Goal: Find specific page/section: Find specific page/section

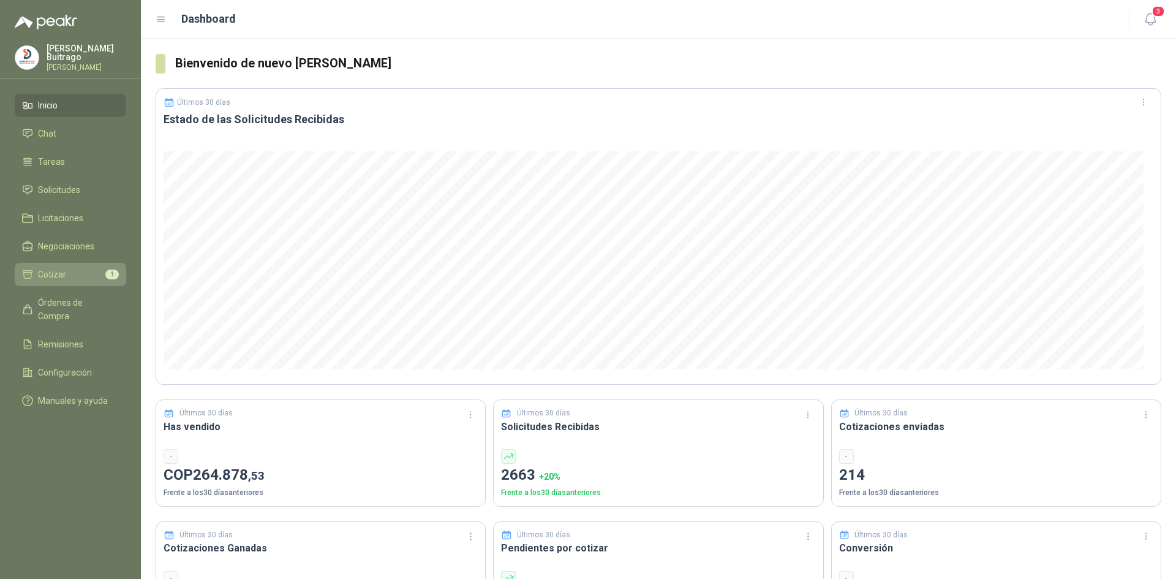
click at [74, 276] on li "Cotizar 1" at bounding box center [70, 274] width 97 height 13
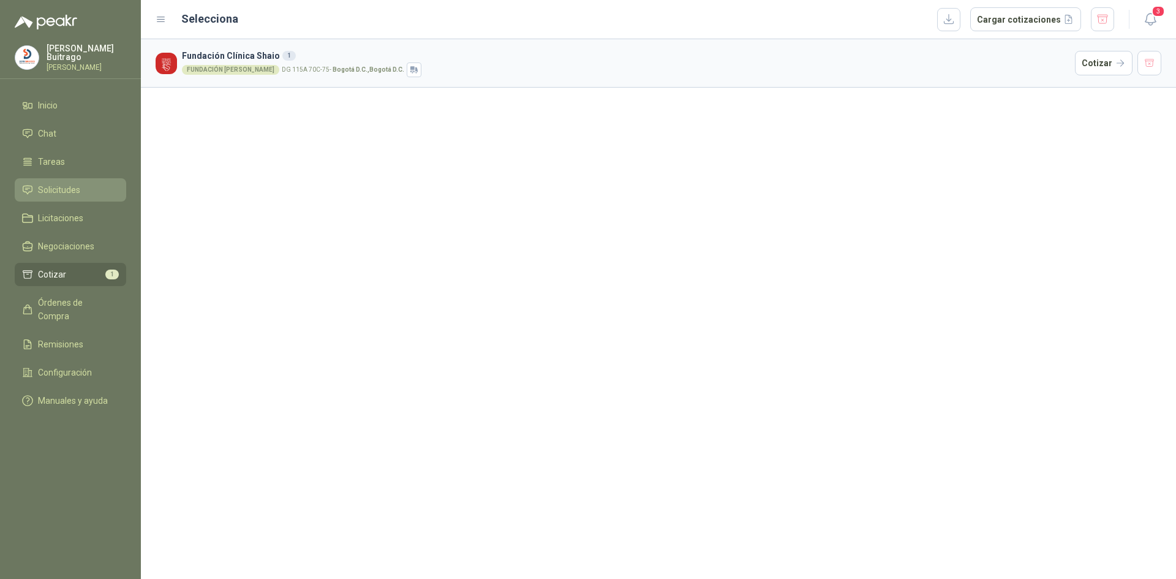
click at [78, 190] on span "Solicitudes" at bounding box center [59, 189] width 42 height 13
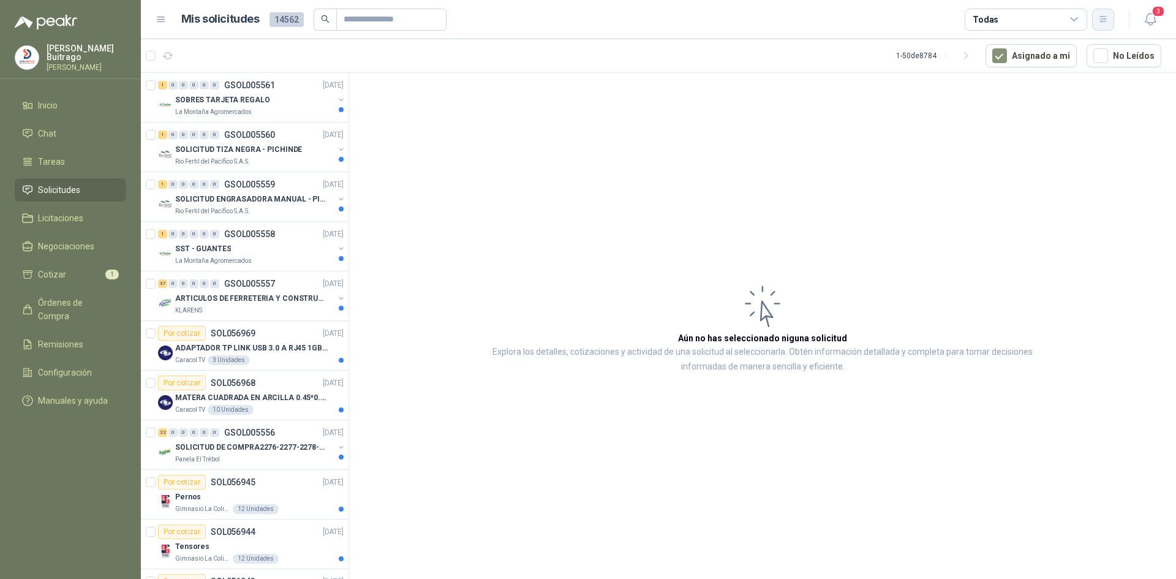
click at [1100, 20] on icon "button" at bounding box center [1103, 19] width 10 height 10
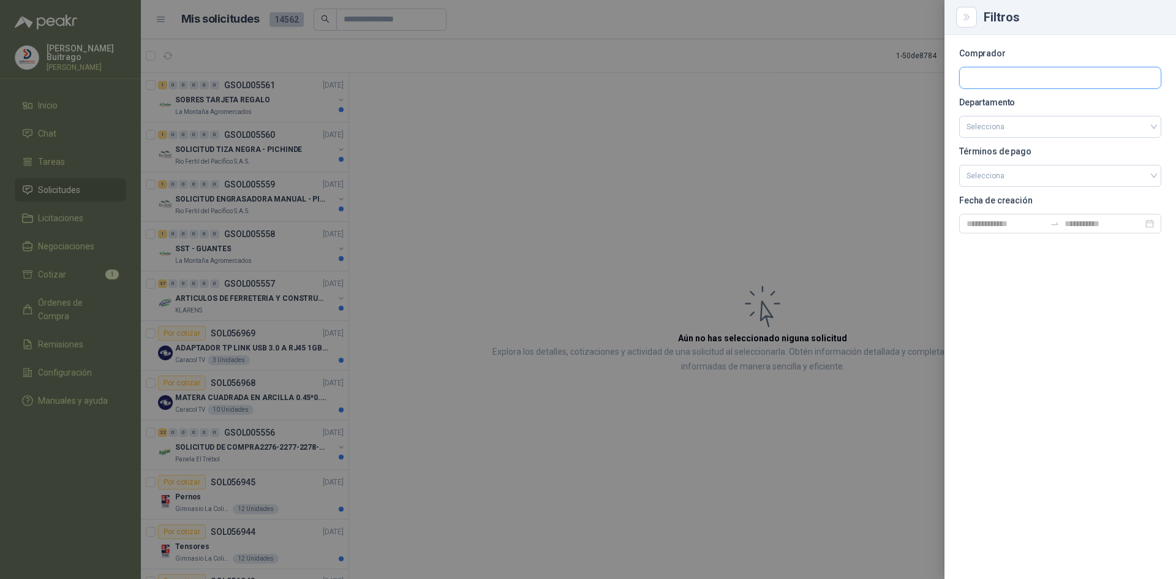
drag, startPoint x: 1031, startPoint y: 77, endPoint x: 1037, endPoint y: 72, distance: 7.8
click at [1037, 72] on input "text" at bounding box center [1060, 77] width 201 height 21
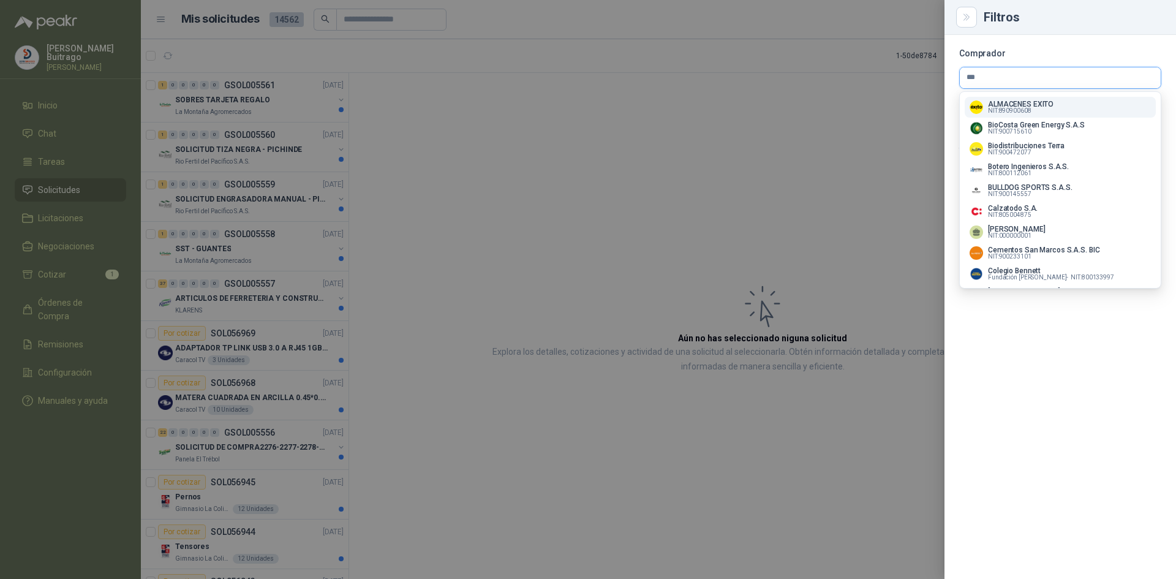
type input "****"
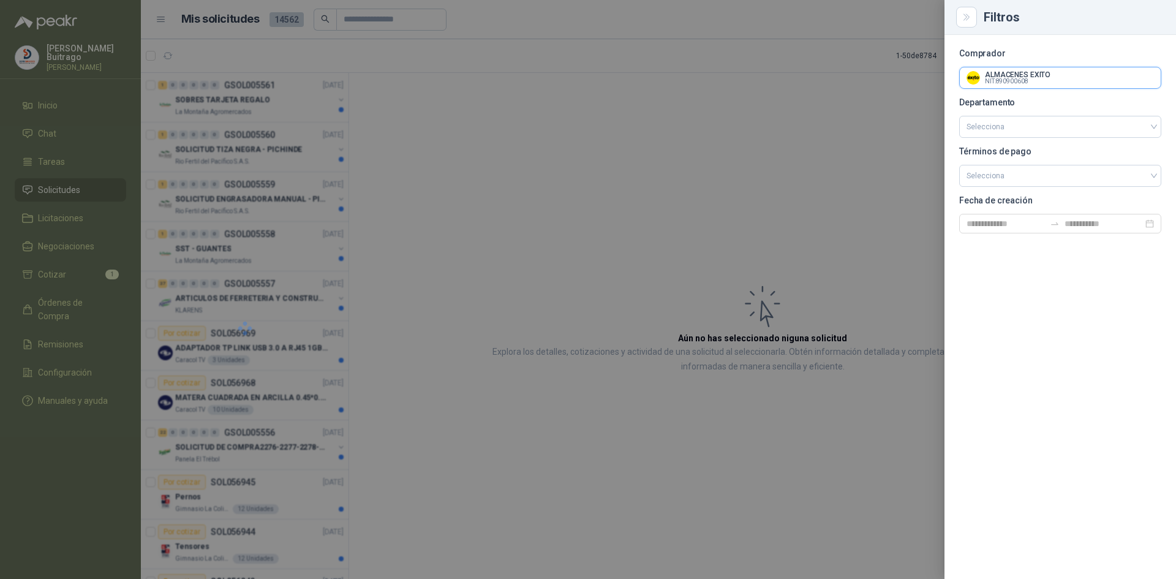
scroll to position [81, 0]
click at [1051, 74] on input "text" at bounding box center [1060, 77] width 201 height 21
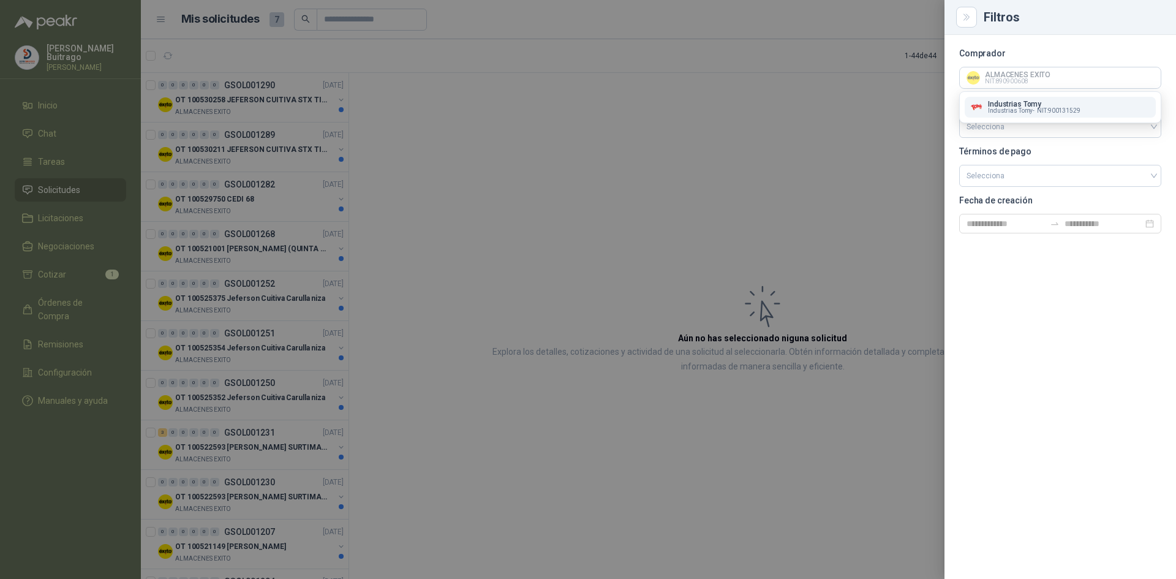
click at [1039, 111] on span "NIT : 900131529" at bounding box center [1058, 111] width 43 height 6
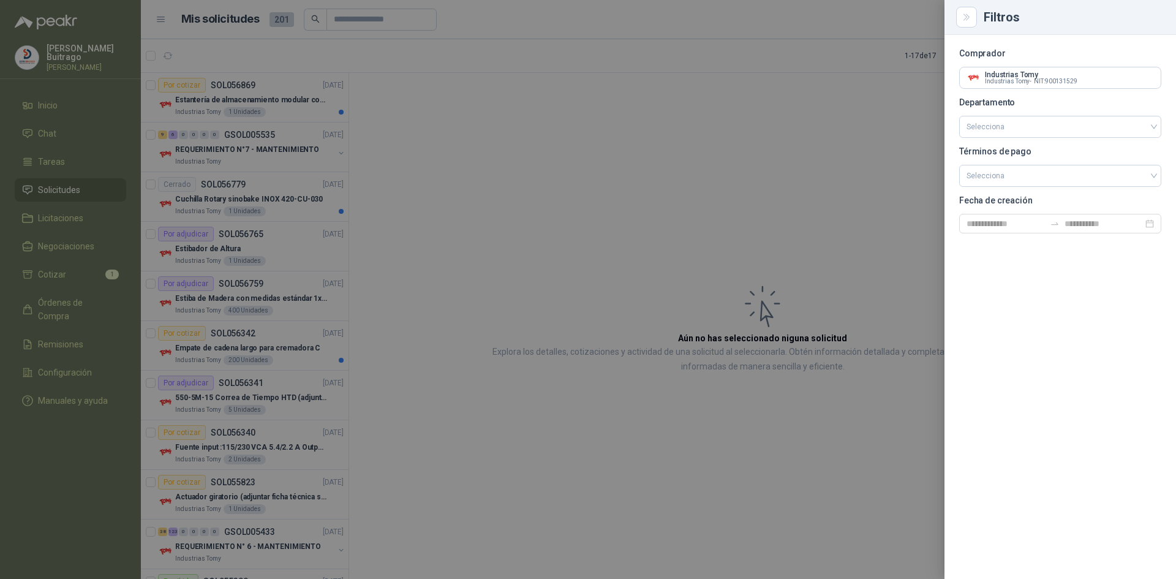
click at [478, 246] on div at bounding box center [588, 289] width 1176 height 579
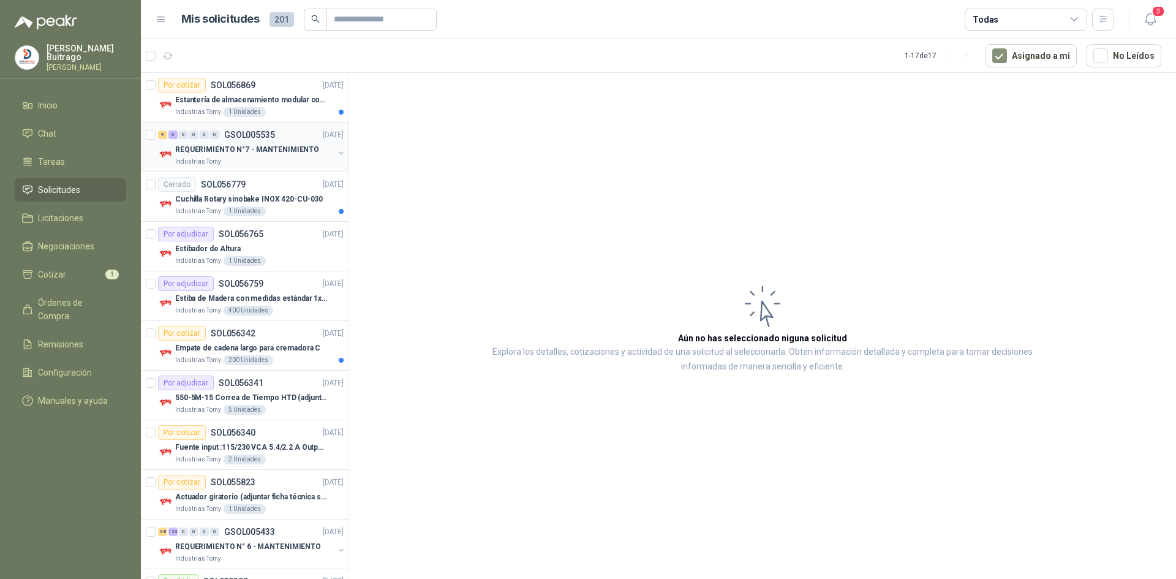
click at [258, 151] on p "REQUERIMIENTO N°7 - MANTENIMIENTO" at bounding box center [247, 150] width 144 height 12
